Goal: Task Accomplishment & Management: Complete application form

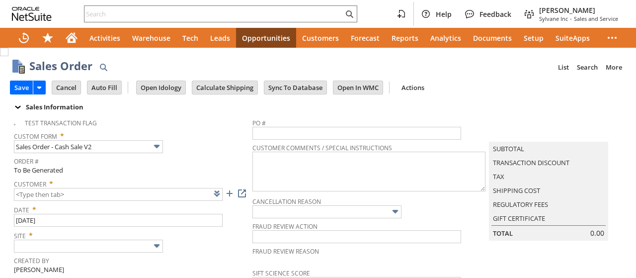
type input "Intelligent Recommendations ⁰"
type input "Add"
type input "Copy Previous"
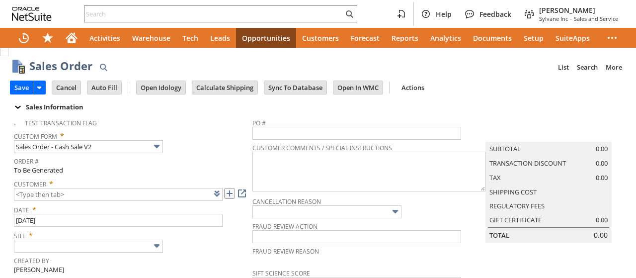
click at [230, 191] on link at bounding box center [229, 193] width 11 height 11
type input "CU1238898 [PERSON_NAME]"
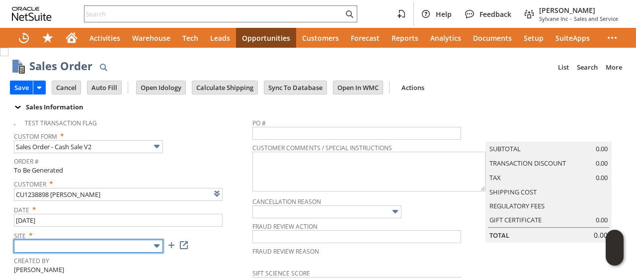
click at [80, 249] on input "text" at bounding box center [88, 245] width 149 height 13
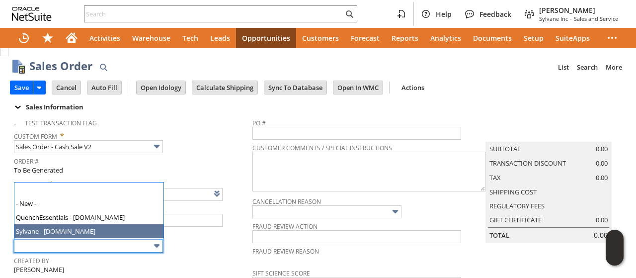
type input "Sylvane - [DOMAIN_NAME]"
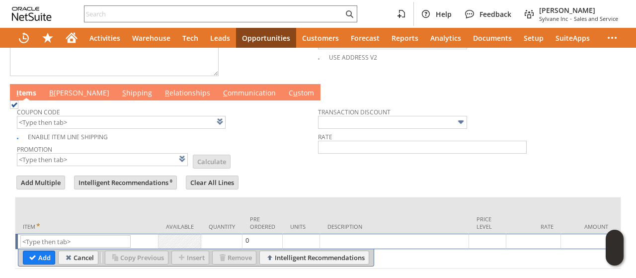
scroll to position [497, 0]
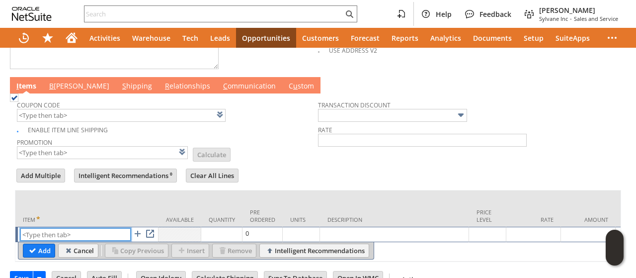
paste input "sa7349"
type input "sa7349"
click at [35, 244] on input "Add" at bounding box center [38, 250] width 31 height 13
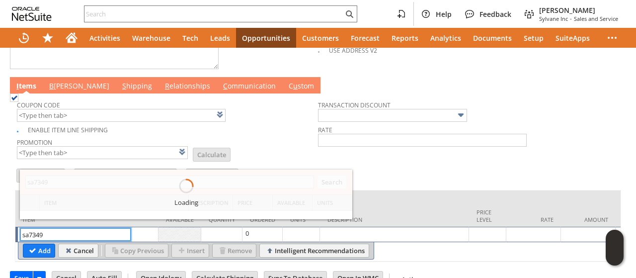
type input "1"
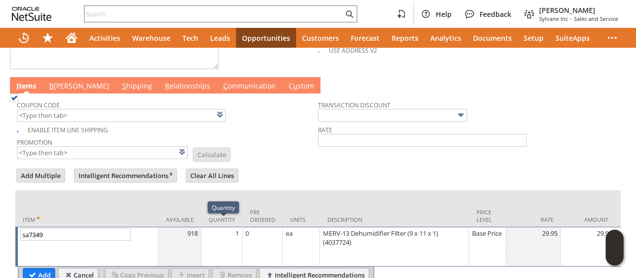
click at [219, 233] on td "1" at bounding box center [221, 246] width 41 height 40
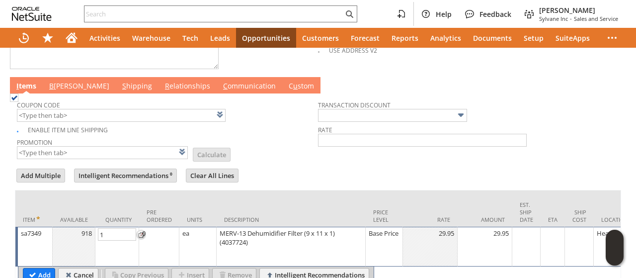
type input "2"
drag, startPoint x: 40, startPoint y: 266, endPoint x: 111, endPoint y: 103, distance: 177.2
click at [40, 268] on input "Add" at bounding box center [38, 274] width 31 height 13
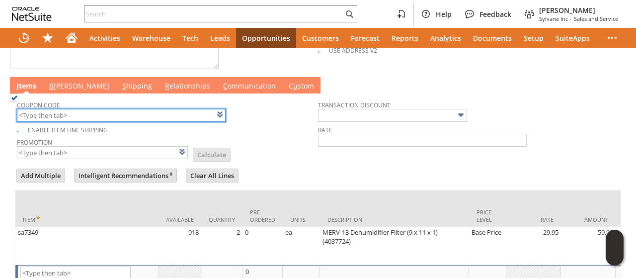
click at [110, 109] on input "text" at bounding box center [121, 115] width 209 height 13
type input "Intelligent Recommendations¹⁰"
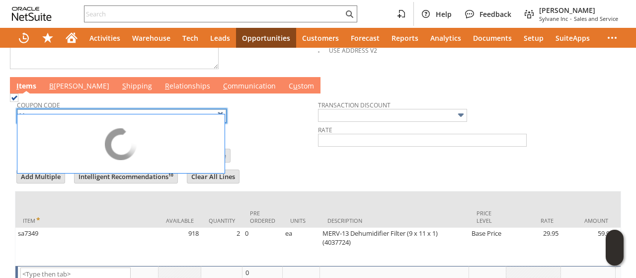
click at [306, 143] on td "Promotion List Calculate" at bounding box center [167, 148] width 301 height 25
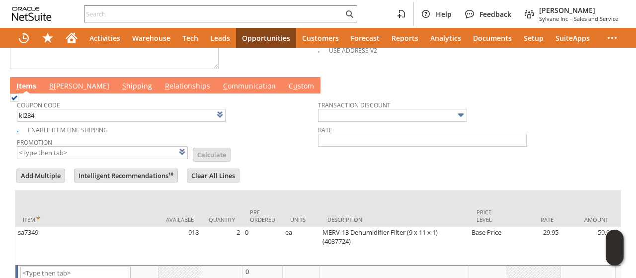
type input "KL284"
type input "Promo Code"
type input "-6.0%"
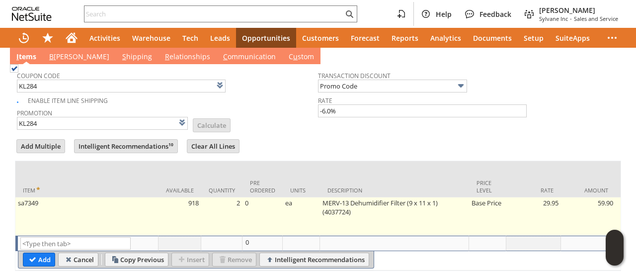
scroll to position [553, 0]
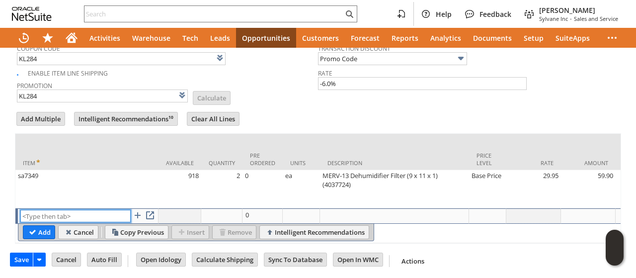
paste input "sa1114"
type input "sa1114"
click at [37, 225] on input "Add" at bounding box center [38, 231] width 31 height 13
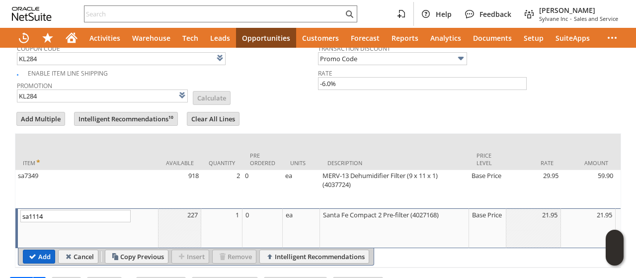
click at [31, 250] on input "Add" at bounding box center [38, 256] width 31 height 13
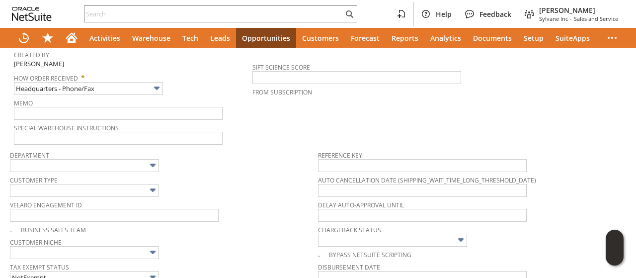
scroll to position [0, 0]
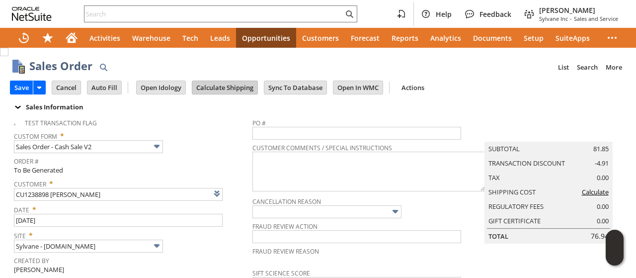
click at [221, 86] on input "Calculate Shipping" at bounding box center [224, 87] width 65 height 13
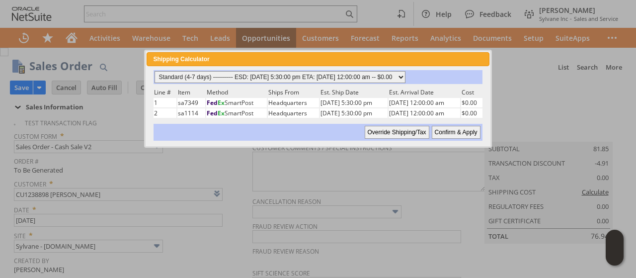
click at [405, 77] on select "Standard (4-7 days) ---------- ESD: [DATE] 5:30:00 pm ETA: [DATE] 12:00:00 am -…" at bounding box center [279, 77] width 251 height 12
select select "3 Day ------------------------ ESD: [DATE] 5:30:00 pm ETA: [DATE] 12:00:00 am -…"
click at [154, 71] on select "Standard (4-7 days) ---------- ESD: [DATE] 5:30:00 pm ETA: [DATE] 12:00:00 am -…" at bounding box center [279, 77] width 251 height 12
click at [456, 134] on input "Confirm & Apply" at bounding box center [455, 132] width 49 height 13
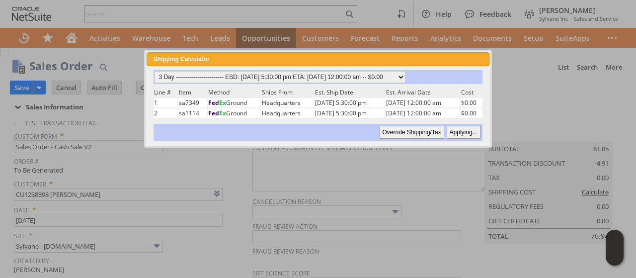
type input "Add"
type input "Copy Previous"
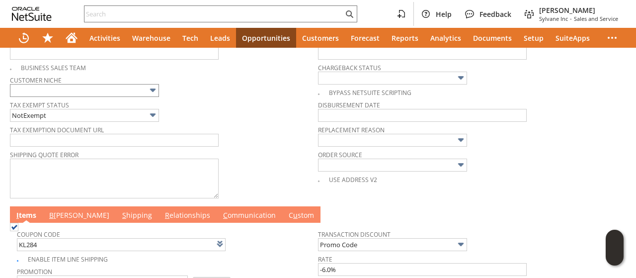
scroll to position [442, 0]
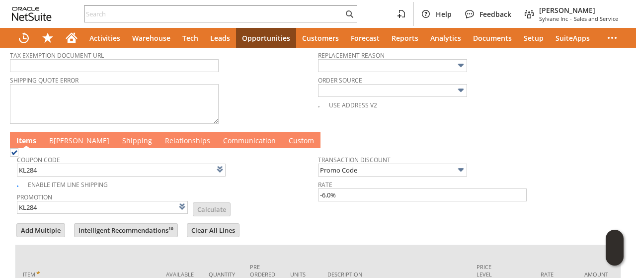
click at [60, 137] on link "B [PERSON_NAME]" at bounding box center [79, 141] width 65 height 11
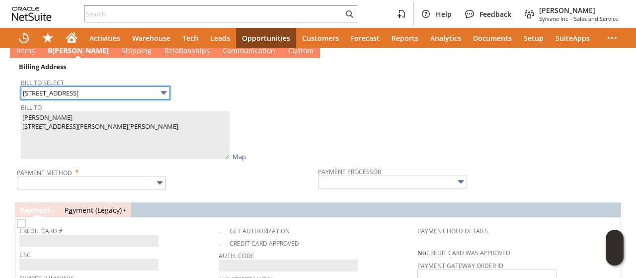
scroll to position [591, 0]
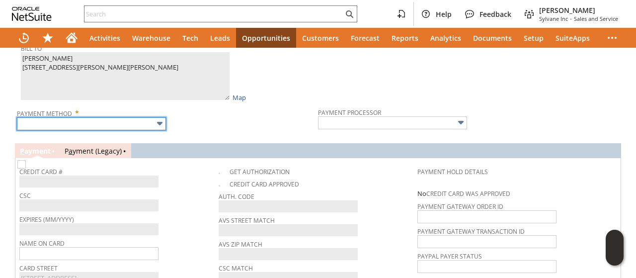
click at [116, 117] on input "text" at bounding box center [91, 123] width 149 height 13
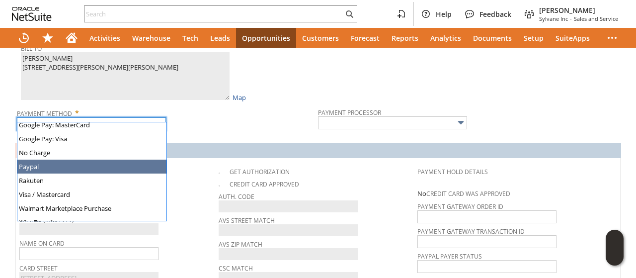
scroll to position [277, 0]
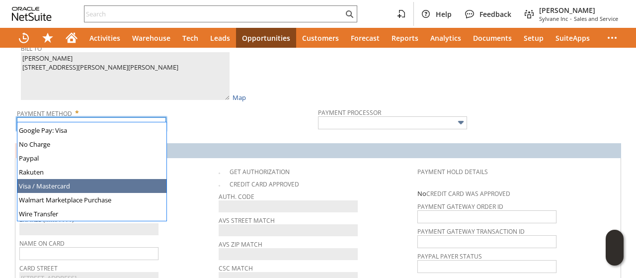
type input "Visa / Mastercard"
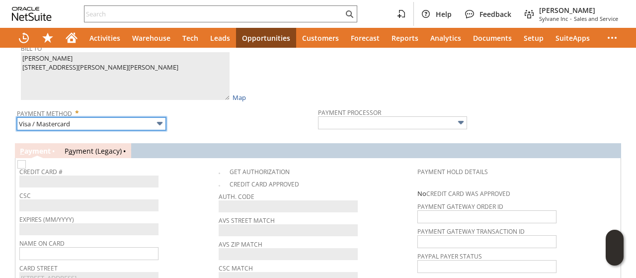
type input "Braintree"
checkbox input "true"
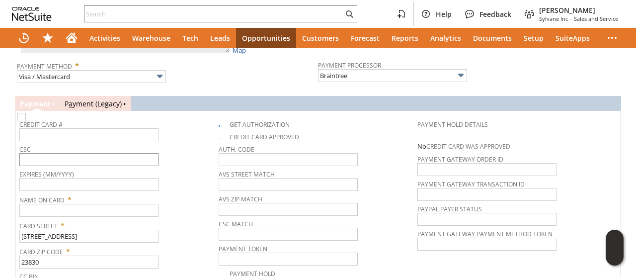
scroll to position [641, 0]
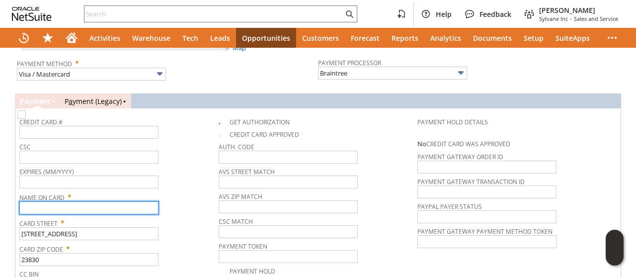
paste input "[PERSON_NAME]"
type input "[PERSON_NAME]"
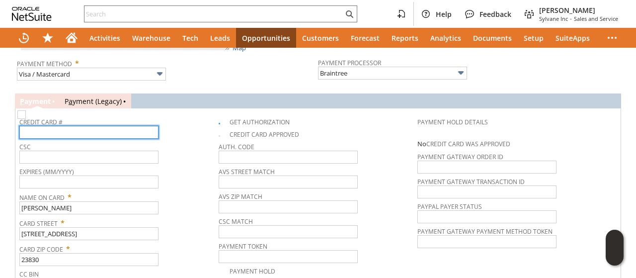
click at [96, 126] on input "text" at bounding box center [88, 132] width 139 height 13
type input "[CREDIT_CARD_NUMBER]"
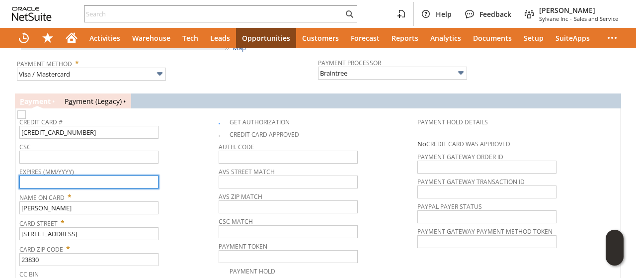
click at [106, 176] on input "text" at bounding box center [88, 181] width 139 height 13
type input "09/2026"
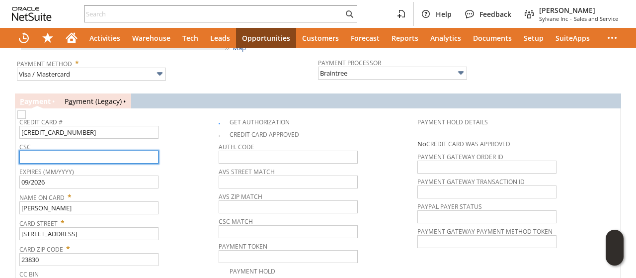
click at [80, 150] on input "text" at bounding box center [88, 156] width 139 height 13
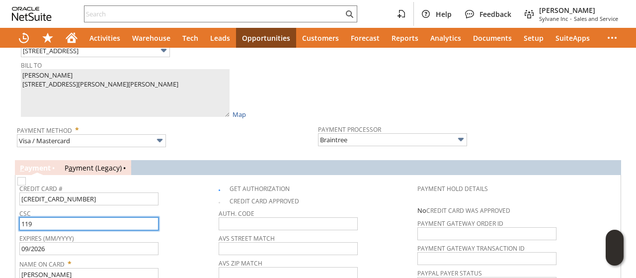
scroll to position [442, 0]
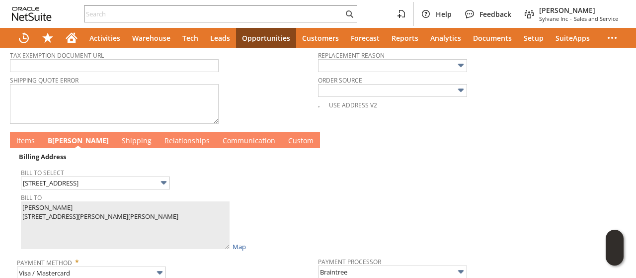
type input "119"
click at [30, 138] on link "I tems" at bounding box center [25, 141] width 23 height 11
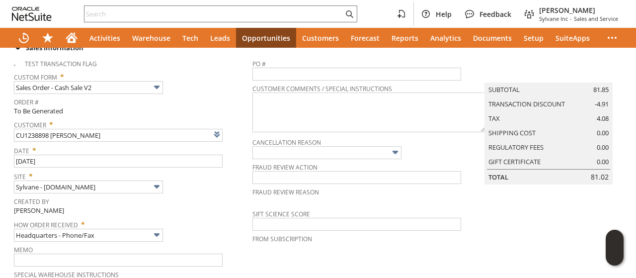
scroll to position [0, 0]
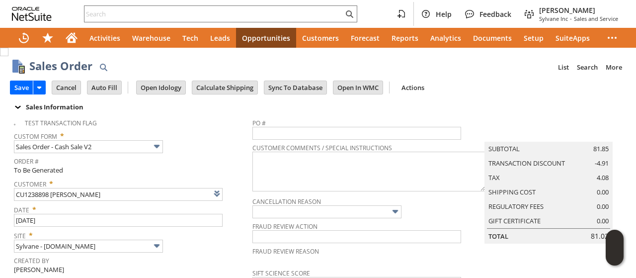
drag, startPoint x: 20, startPoint y: 90, endPoint x: 212, endPoint y: 112, distance: 192.9
click at [20, 90] on input "Save" at bounding box center [21, 87] width 22 height 13
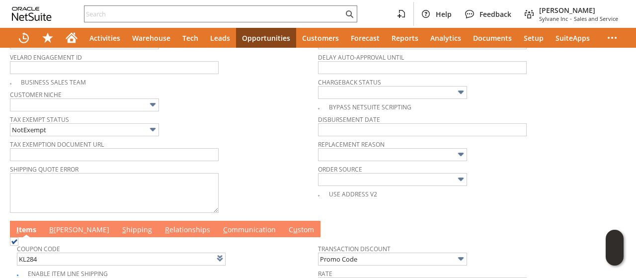
scroll to position [447, 0]
